Goal: Task Accomplishment & Management: Manage account settings

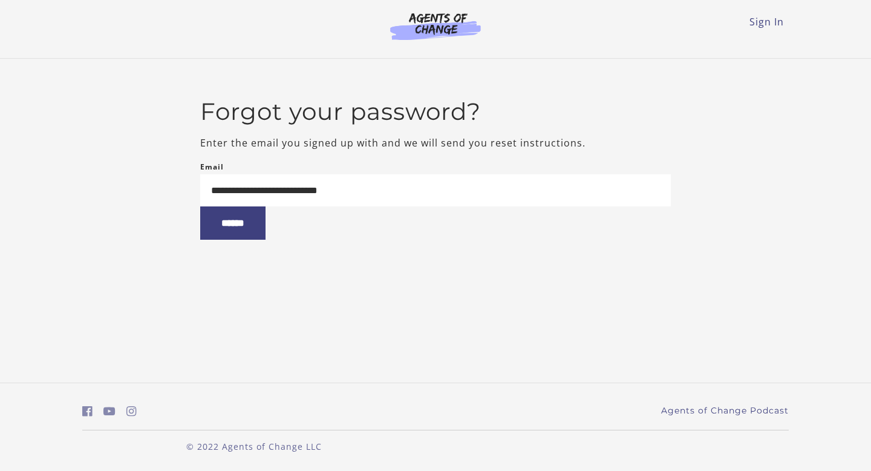
type input "**********"
click at [200, 206] on input "******" at bounding box center [232, 222] width 65 height 33
click at [255, 233] on input "******" at bounding box center [232, 222] width 65 height 33
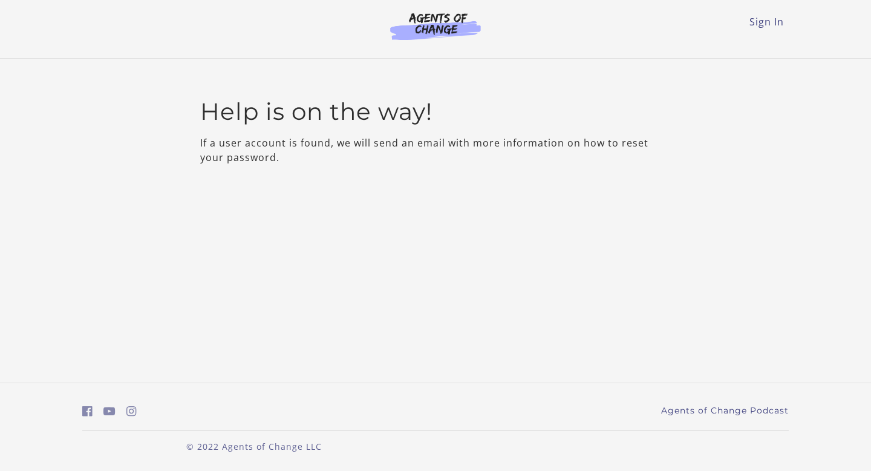
click at [481, 183] on main "Help is on the way! If a user account is found, we will send an email with more…" at bounding box center [435, 136] width 871 height 154
